Goal: Use online tool/utility: Use online tool/utility

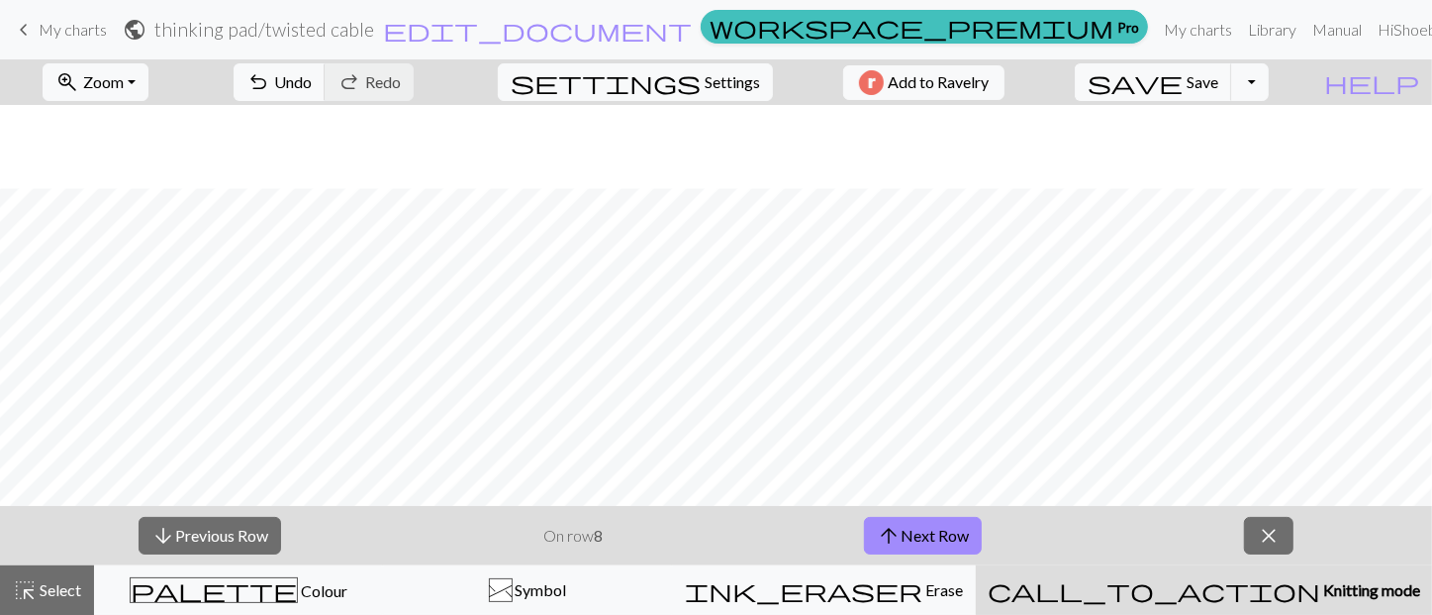
scroll to position [83, 0]
click at [223, 518] on button "arrow_downward Previous Row" at bounding box center [210, 536] width 143 height 38
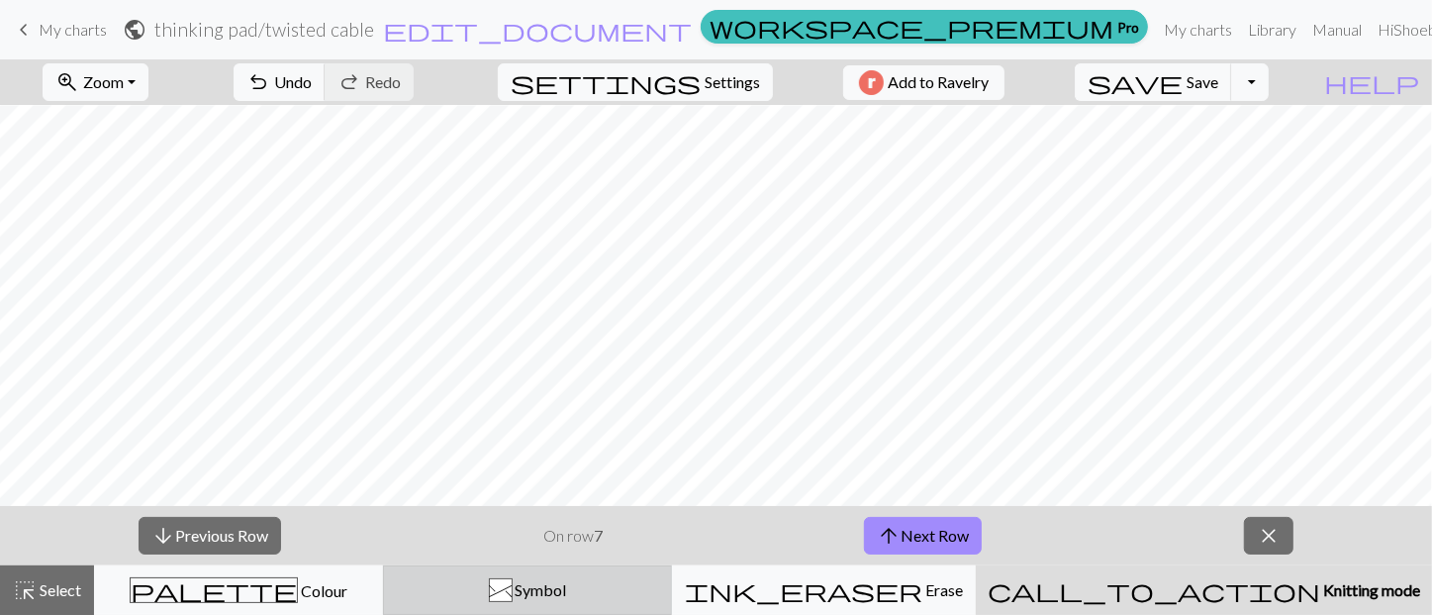
click at [512, 581] on div "^" at bounding box center [501, 591] width 22 height 24
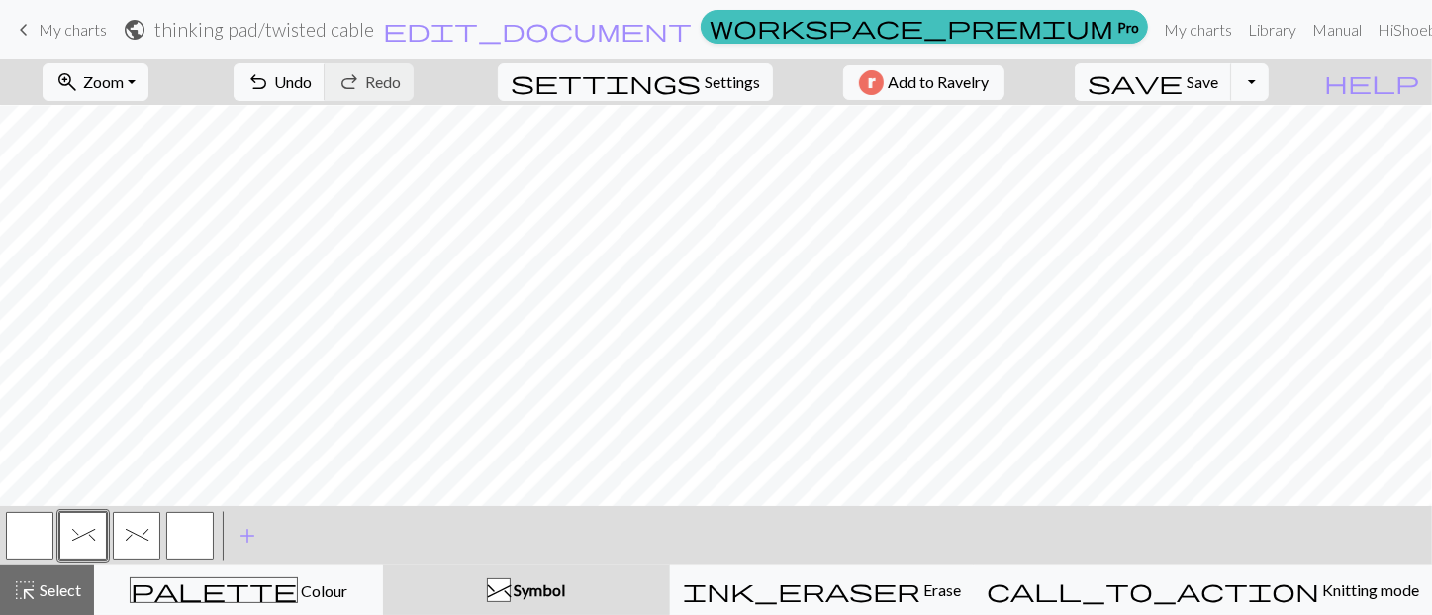
click at [196, 529] on button "button" at bounding box center [190, 536] width 48 height 48
click at [89, 542] on button "^" at bounding box center [83, 536] width 48 height 48
click at [140, 540] on span "%" at bounding box center [137, 535] width 23 height 16
click at [85, 530] on span "^" at bounding box center [83, 535] width 23 height 16
click at [148, 530] on button "%" at bounding box center [137, 536] width 48 height 48
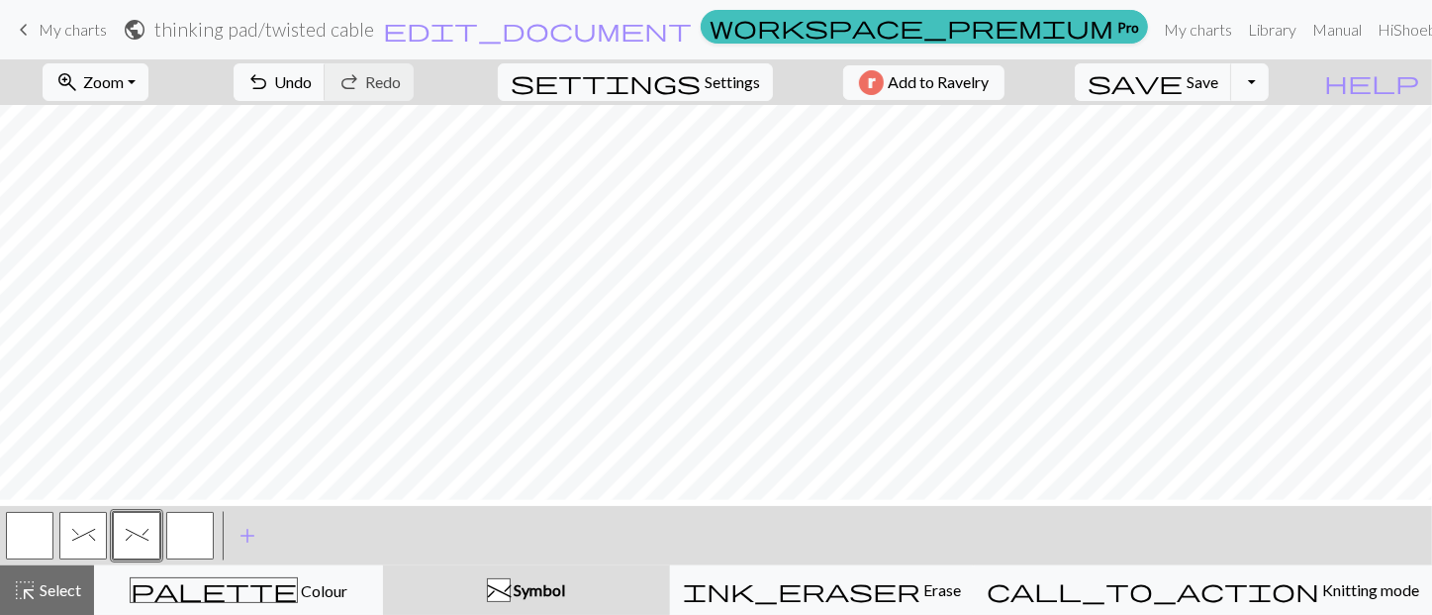
scroll to position [0, 0]
click at [80, 539] on span "^" at bounding box center [83, 535] width 23 height 16
click at [143, 531] on span "%" at bounding box center [137, 535] width 23 height 16
click at [183, 549] on button "button" at bounding box center [190, 536] width 48 height 48
click at [139, 534] on span "%" at bounding box center [137, 535] width 23 height 16
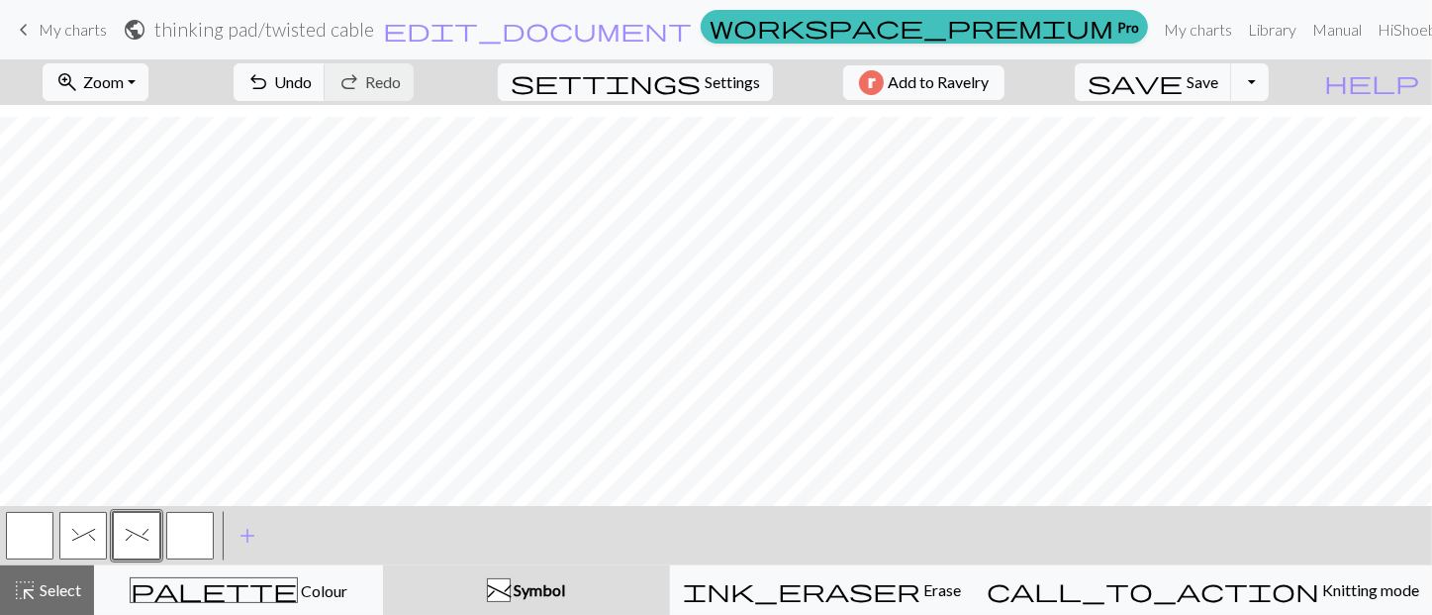
scroll to position [83, 0]
click at [20, 541] on button "button" at bounding box center [30, 536] width 48 height 48
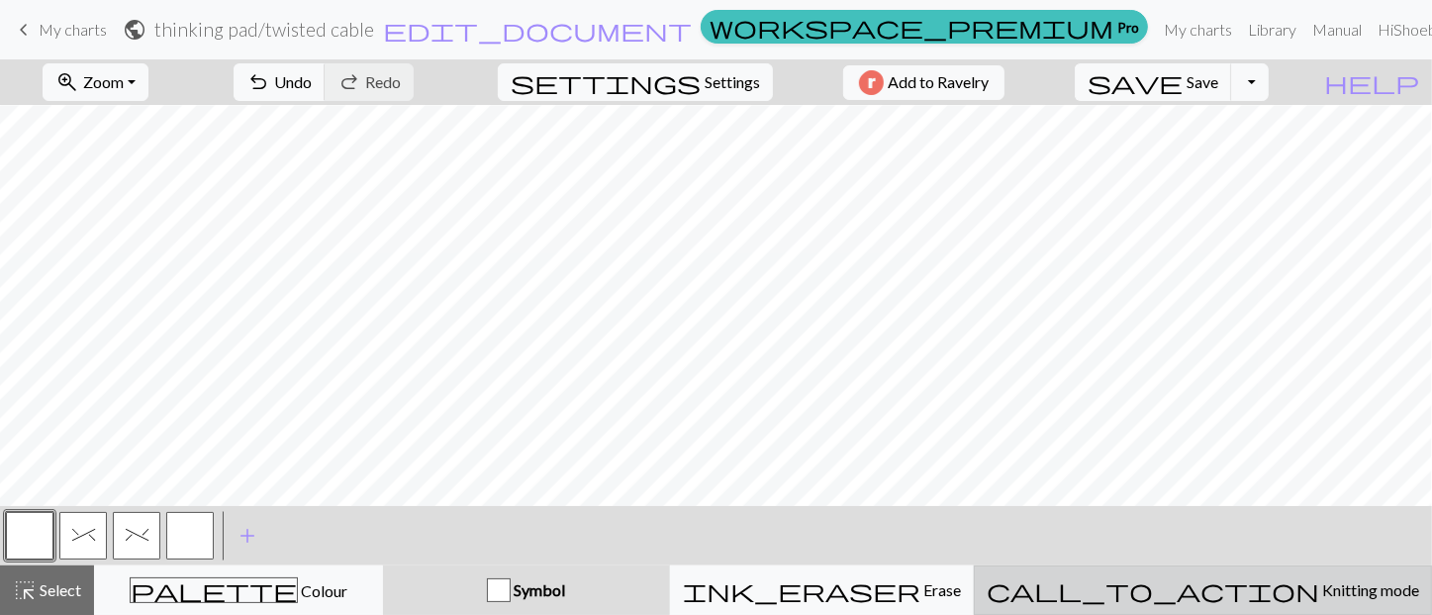
click at [1319, 597] on span "Knitting mode" at bounding box center [1369, 589] width 100 height 19
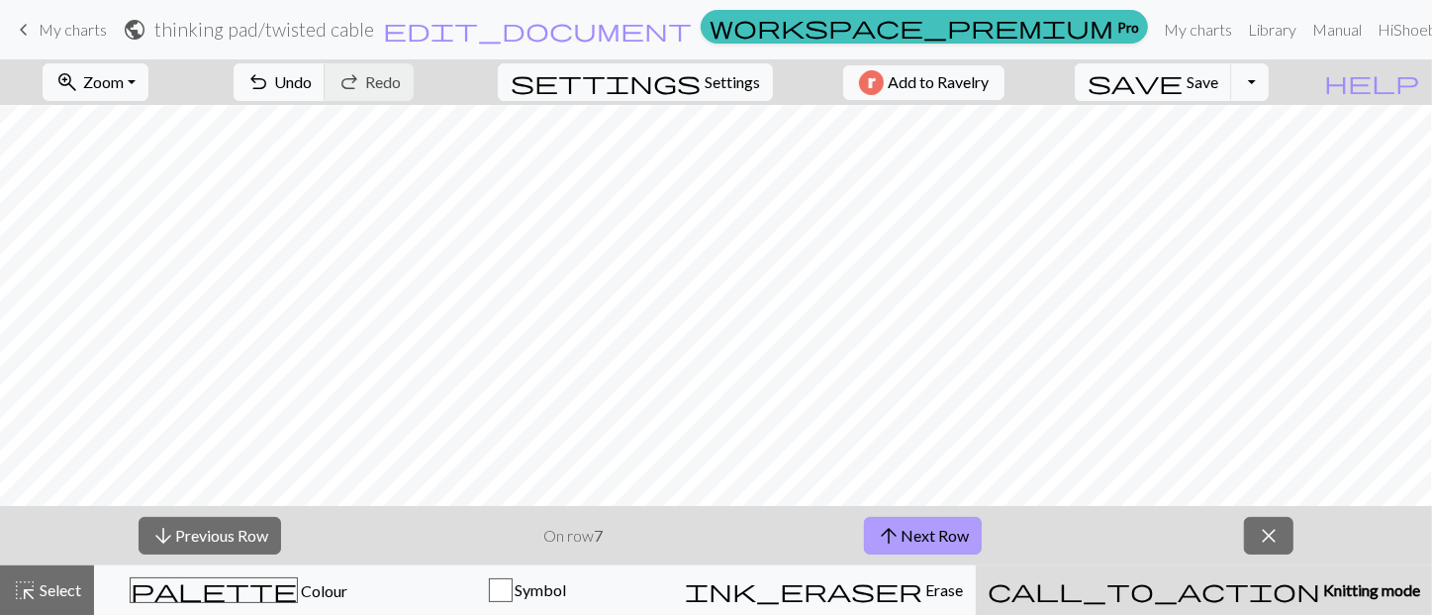
click at [927, 528] on button "arrow_upward Next Row" at bounding box center [923, 536] width 118 height 38
